Goal: Task Accomplishment & Management: Manage account settings

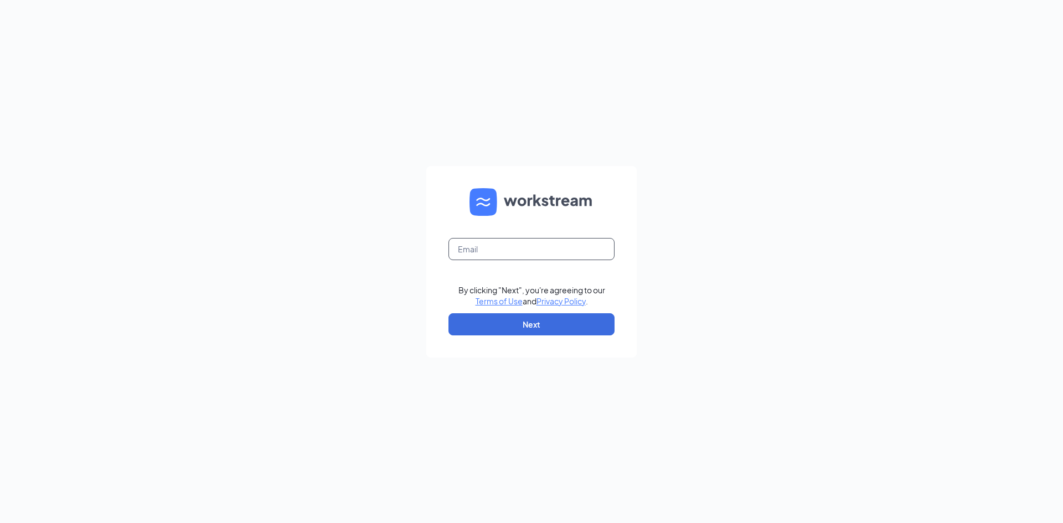
click at [539, 247] on input "text" at bounding box center [531, 249] width 166 height 22
type input "[EMAIL_ADDRESS][DOMAIN_NAME]"
click at [515, 317] on button "Next" at bounding box center [531, 324] width 166 height 22
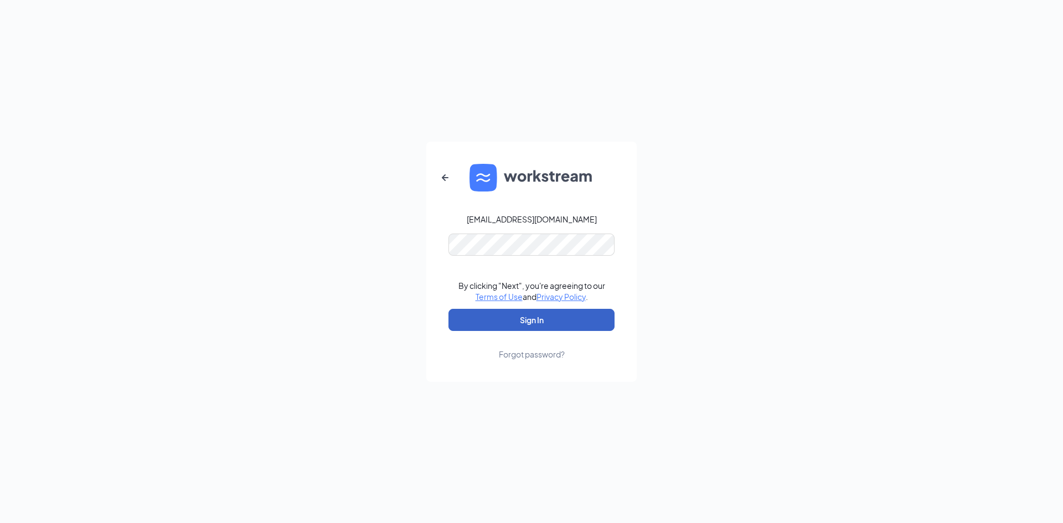
click at [522, 317] on button "Sign In" at bounding box center [531, 320] width 166 height 22
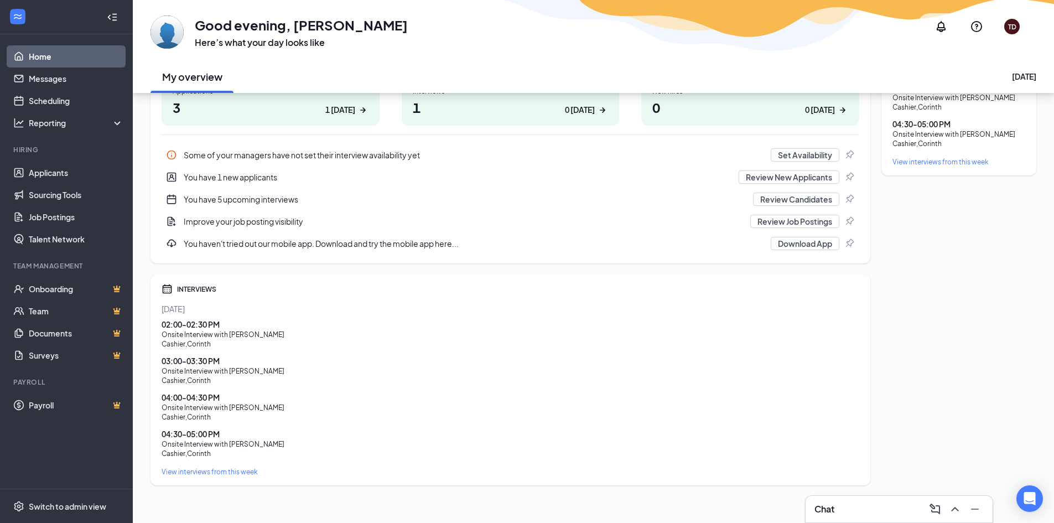
scroll to position [202, 0]
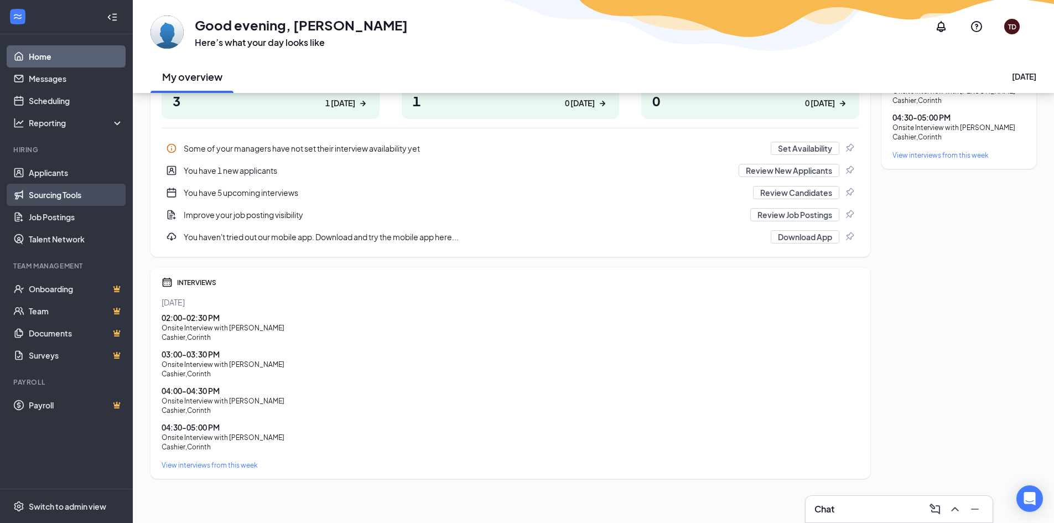
click at [71, 193] on link "Sourcing Tools" at bounding box center [76, 195] width 95 height 22
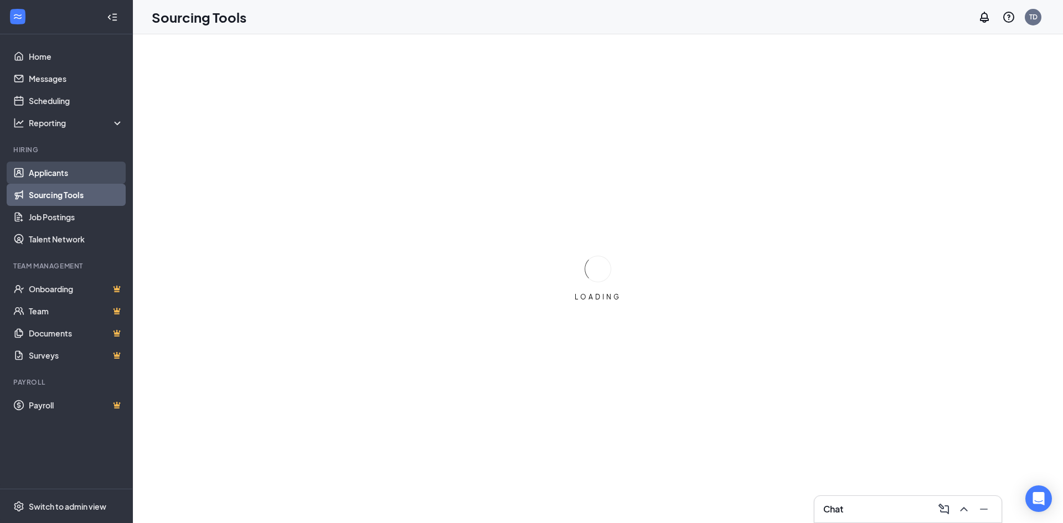
click at [63, 174] on link "Applicants" at bounding box center [76, 173] width 95 height 22
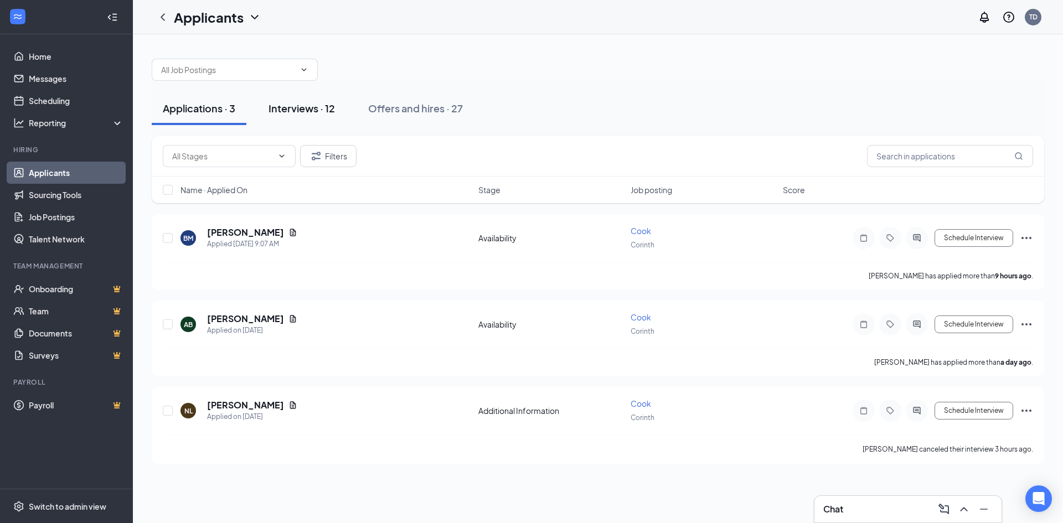
click at [330, 120] on button "Interviews · 12" at bounding box center [301, 108] width 89 height 33
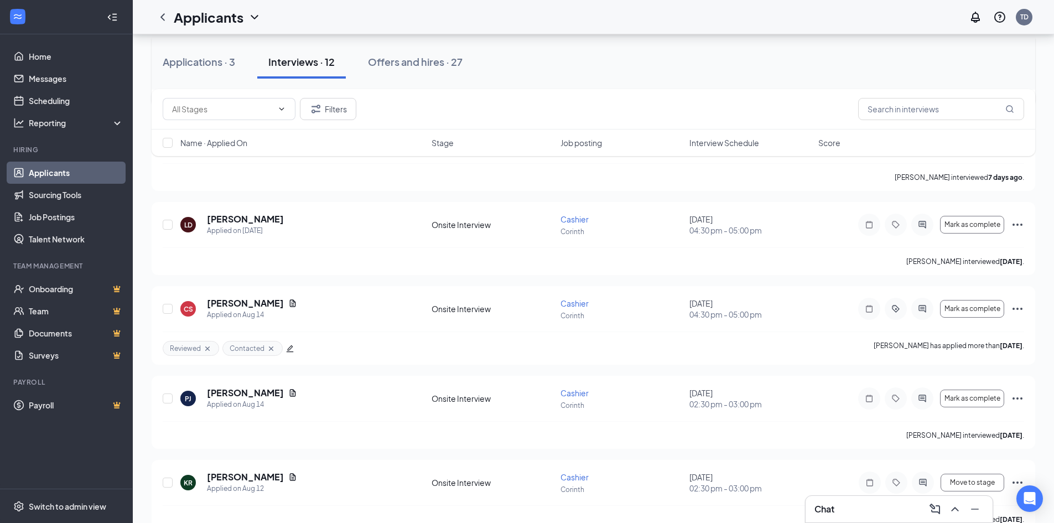
scroll to position [708, 0]
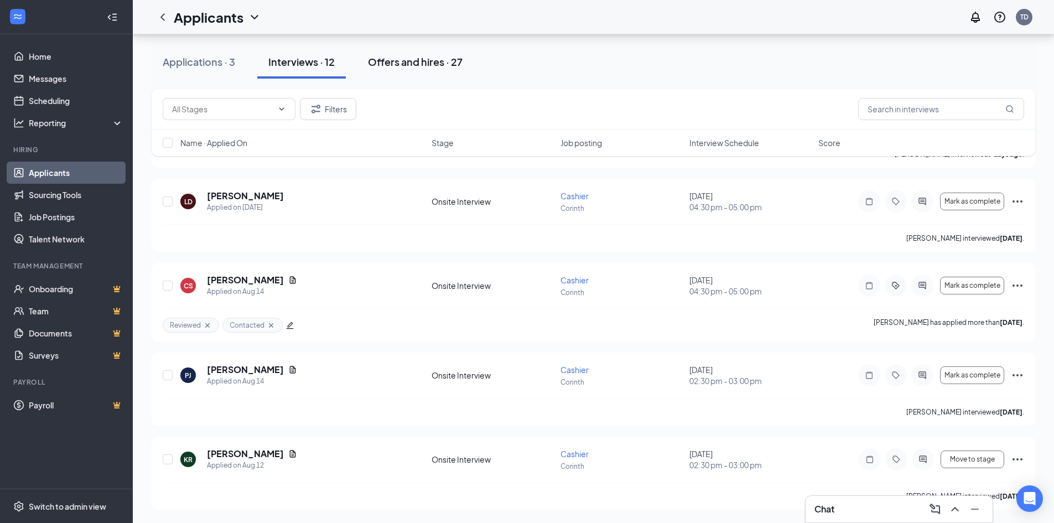
click at [424, 55] on div "Offers and hires · 27" at bounding box center [415, 62] width 95 height 14
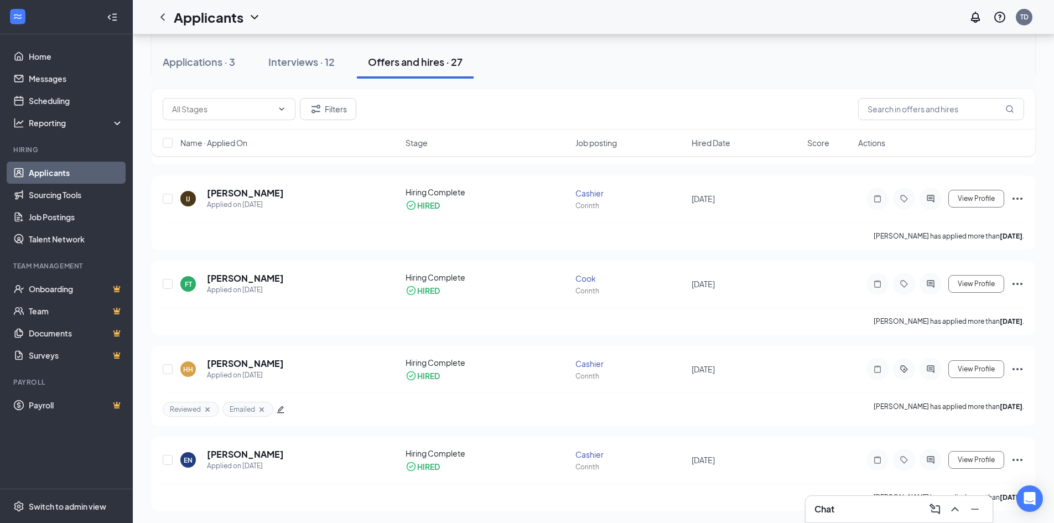
scroll to position [2033, 0]
